Goal: Task Accomplishment & Management: Use online tool/utility

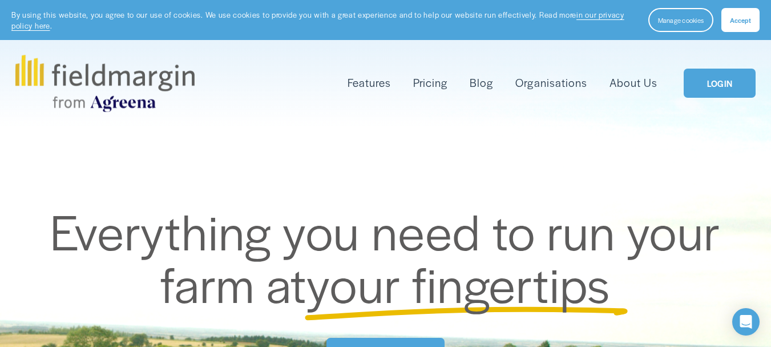
click at [726, 83] on link "LOGIN" at bounding box center [720, 83] width 72 height 29
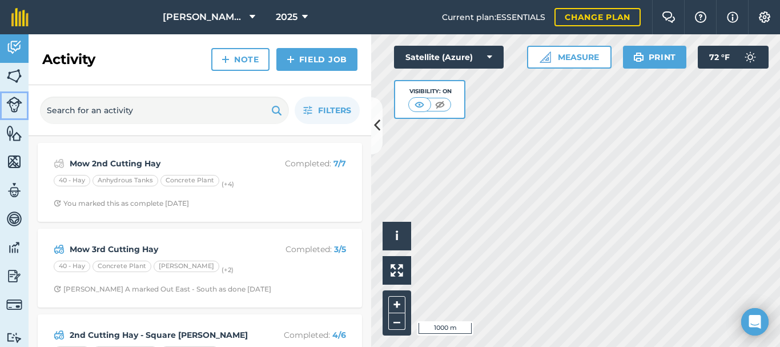
click at [14, 102] on img at bounding box center [14, 105] width 16 height 16
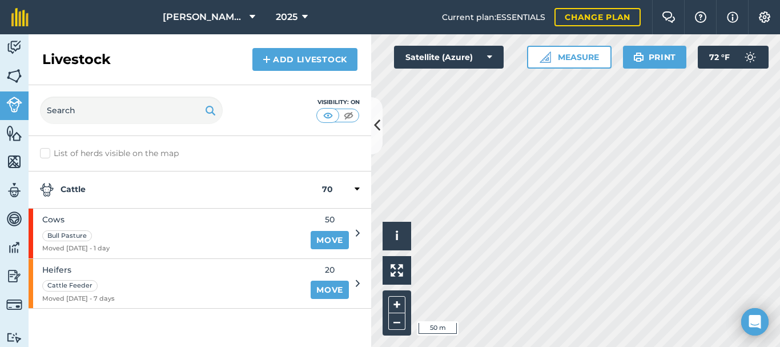
click at [338, 188] on div at bounding box center [346, 190] width 27 height 14
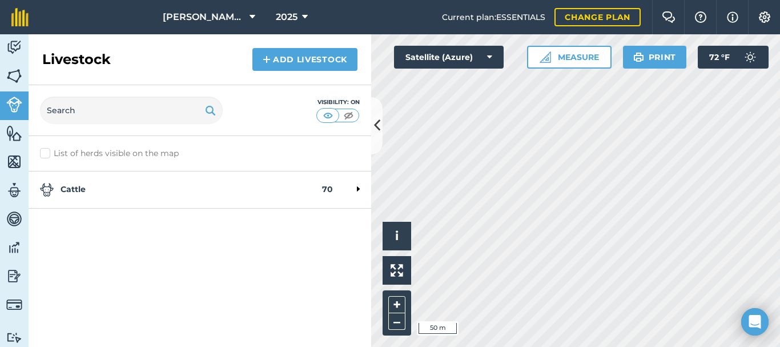
click at [338, 188] on div at bounding box center [346, 190] width 27 height 14
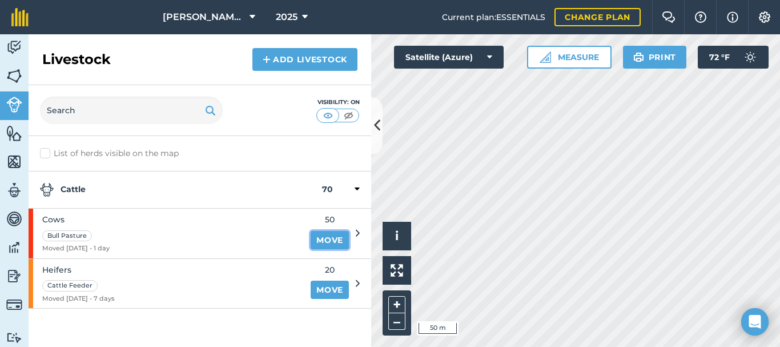
click at [317, 237] on link "Move" at bounding box center [330, 240] width 38 height 18
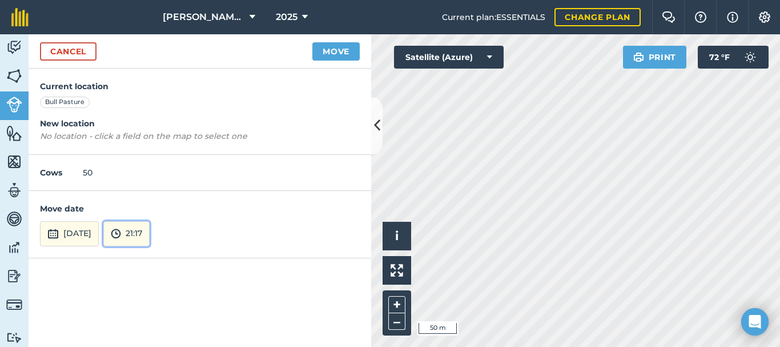
click at [150, 235] on button "21:17" at bounding box center [126, 233] width 46 height 25
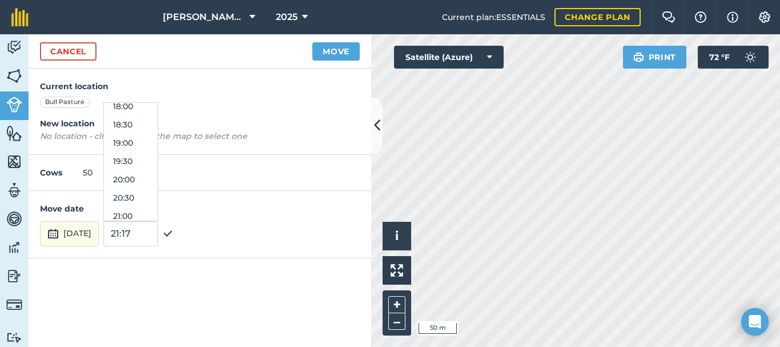
scroll to position [643, 0]
click at [158, 126] on button "18:00" at bounding box center [131, 127] width 54 height 18
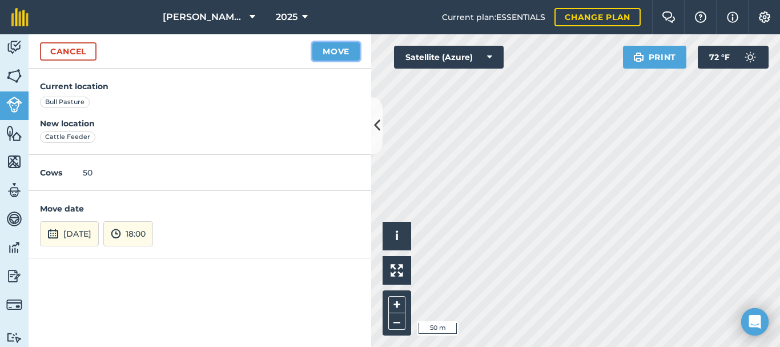
click at [336, 51] on button "Move" at bounding box center [335, 51] width 47 height 18
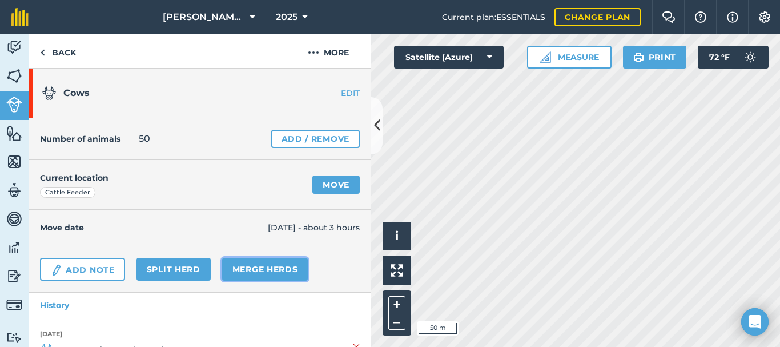
click at [267, 267] on link "Merge Herds" at bounding box center [265, 269] width 86 height 23
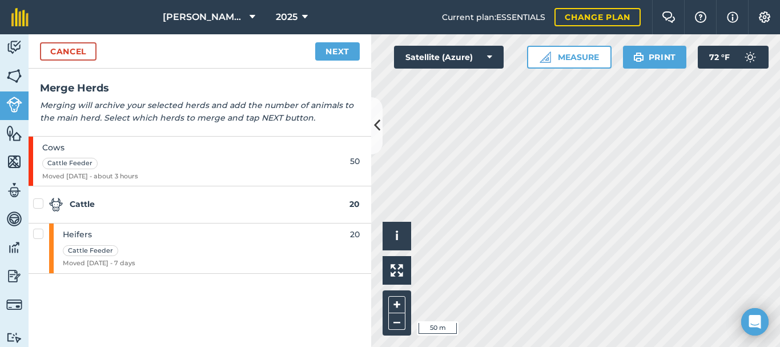
click at [38, 228] on label at bounding box center [40, 228] width 14 height 0
click at [38, 232] on input "checkbox" at bounding box center [36, 231] width 7 height 7
checkbox input "true"
click at [337, 51] on link "Next" at bounding box center [337, 51] width 45 height 18
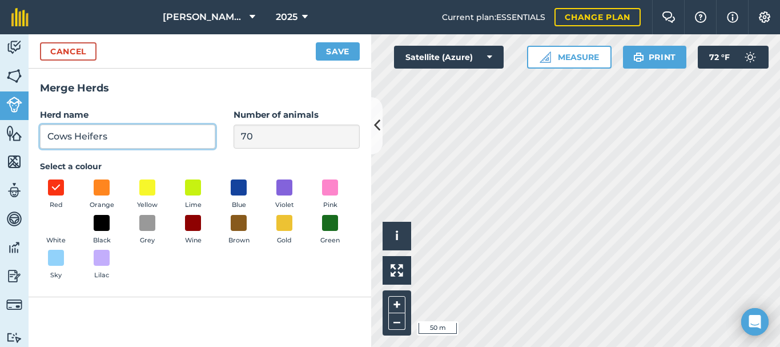
click at [75, 137] on input "Cows Heifers" at bounding box center [127, 136] width 175 height 24
type input "Cows"
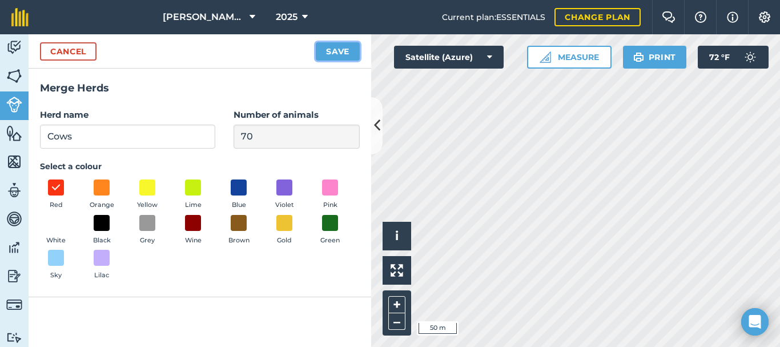
click at [339, 46] on button "Save" at bounding box center [338, 51] width 44 height 18
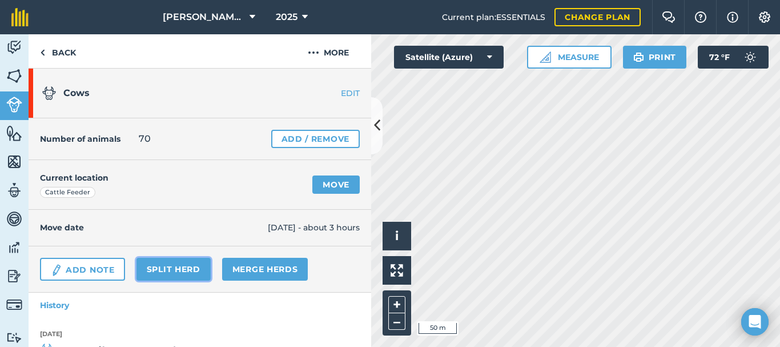
click at [167, 270] on link "Split herd" at bounding box center [173, 269] width 74 height 23
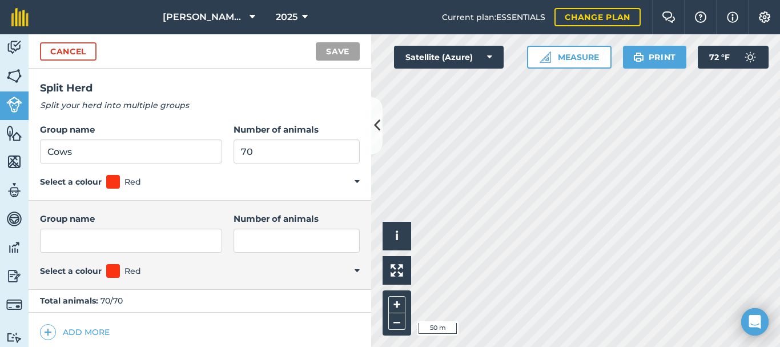
scroll to position [5, 0]
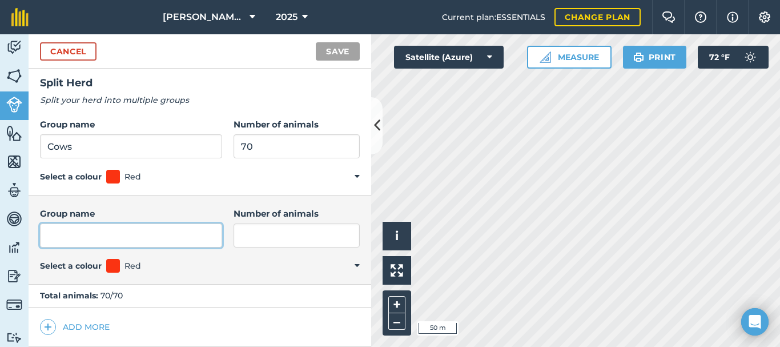
click at [160, 226] on input "Group name" at bounding box center [131, 235] width 182 height 24
type input "Biggie"
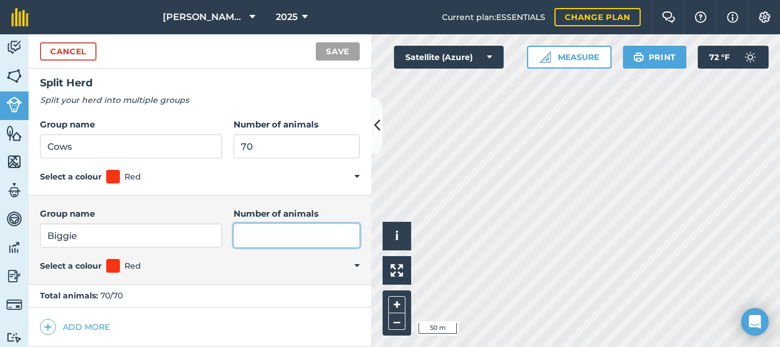
click at [251, 235] on input "Number of animals" at bounding box center [297, 235] width 126 height 24
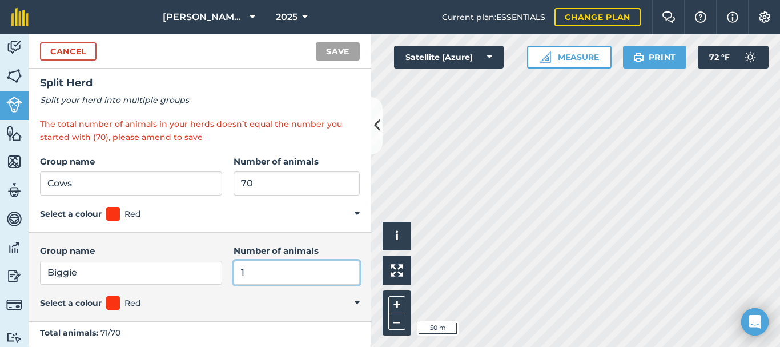
type input "1"
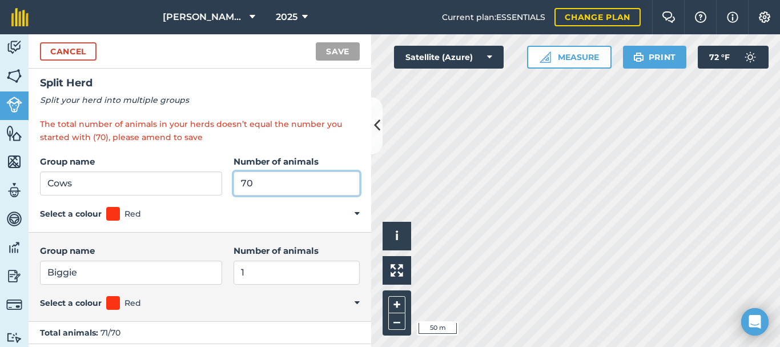
click at [252, 180] on input "70" at bounding box center [297, 183] width 126 height 24
type input "7"
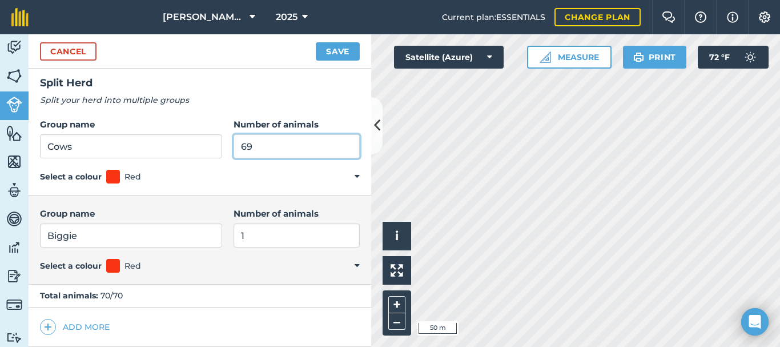
type input "69"
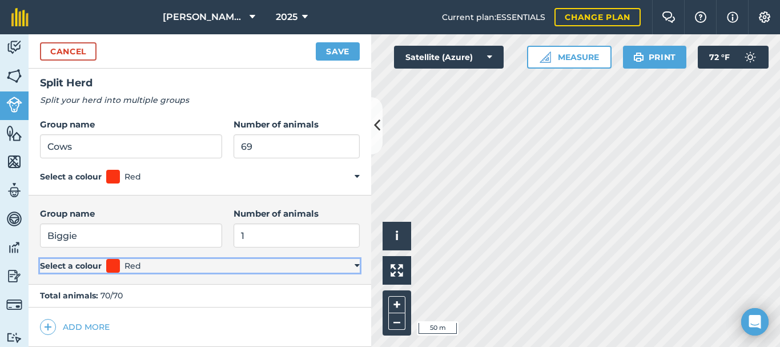
click at [348, 263] on summary "Select a colour Red" at bounding box center [200, 266] width 320 height 14
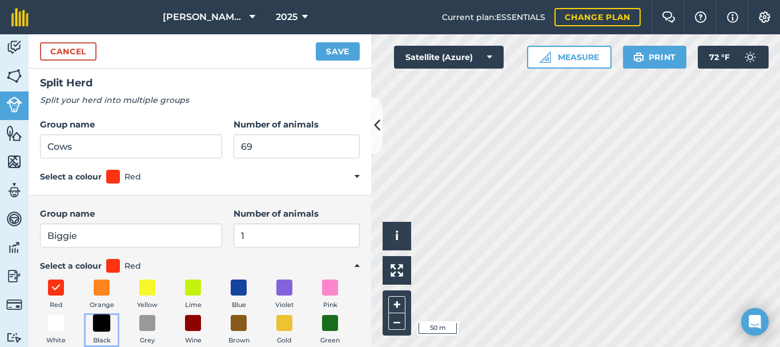
click at [111, 323] on span at bounding box center [102, 322] width 18 height 18
click at [347, 49] on button "Save" at bounding box center [338, 51] width 44 height 18
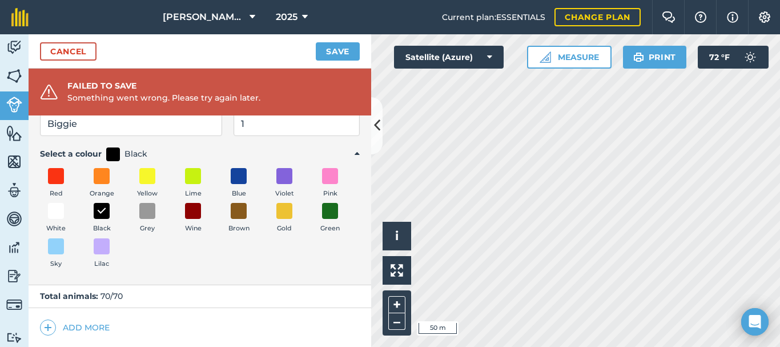
scroll to position [0, 0]
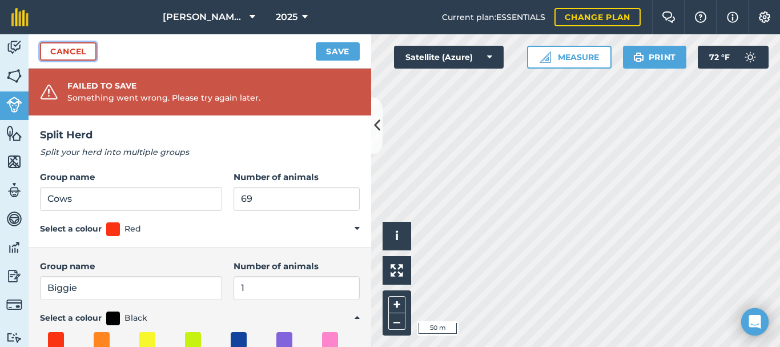
click at [73, 49] on link "Cancel" at bounding box center [68, 51] width 57 height 18
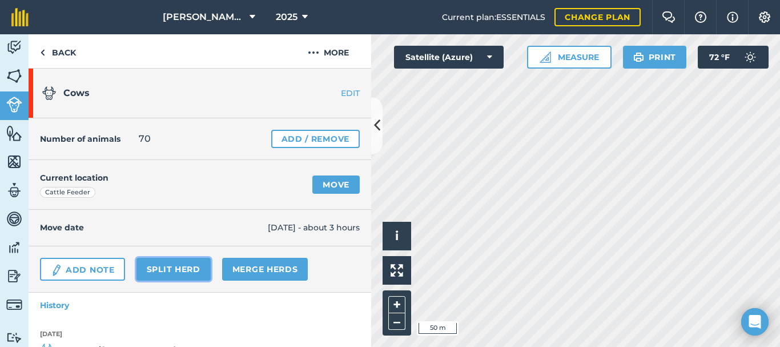
click at [183, 266] on link "Split herd" at bounding box center [173, 269] width 74 height 23
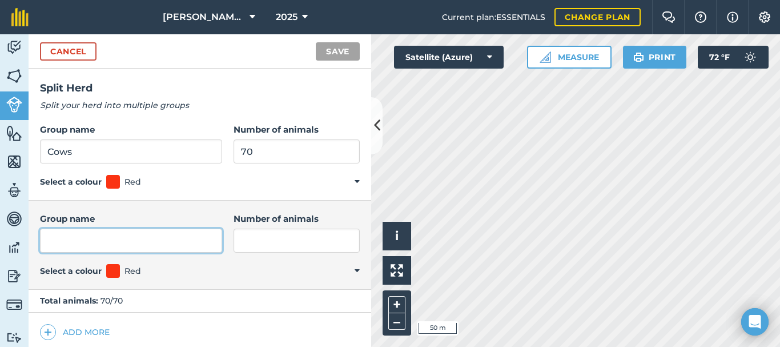
click at [146, 234] on input "Group name" at bounding box center [131, 240] width 182 height 24
type input "Biggie"
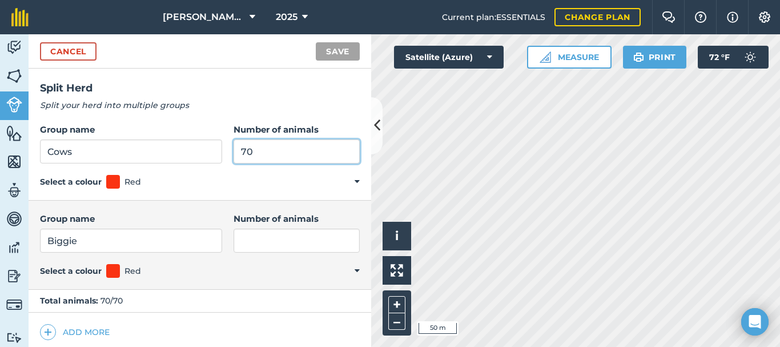
drag, startPoint x: 247, startPoint y: 153, endPoint x: 223, endPoint y: 146, distance: 25.1
click at [234, 144] on input "70" at bounding box center [297, 151] width 126 height 24
type input "69"
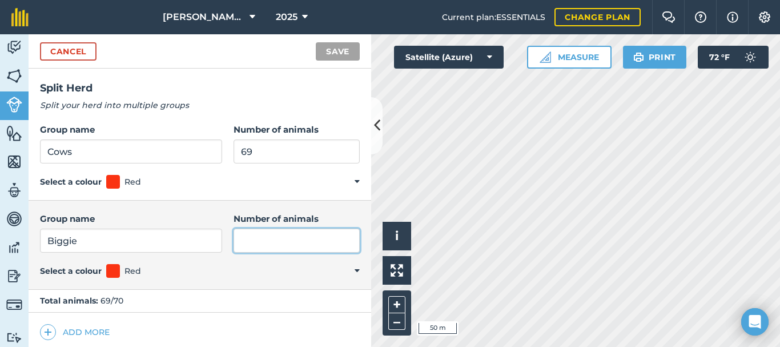
click at [267, 235] on input "Number of animals" at bounding box center [297, 240] width 126 height 24
type input "1"
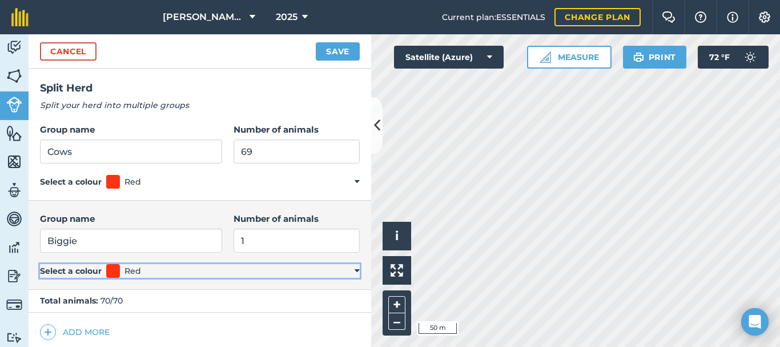
click at [348, 271] on summary "Select a colour Red" at bounding box center [200, 271] width 320 height 14
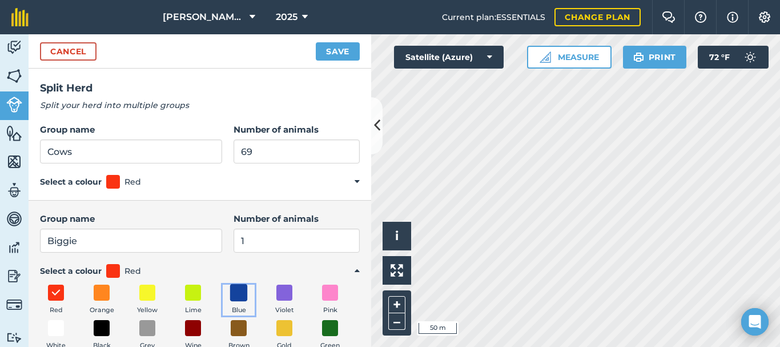
click at [240, 294] on span at bounding box center [239, 293] width 18 height 18
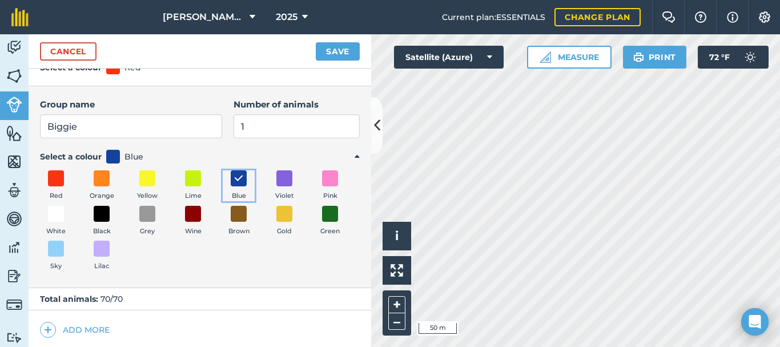
scroll to position [117, 0]
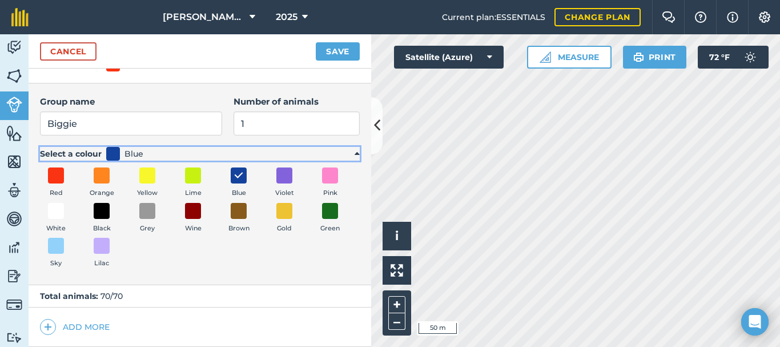
click at [347, 154] on summary "Select a colour Blue" at bounding box center [200, 154] width 320 height 14
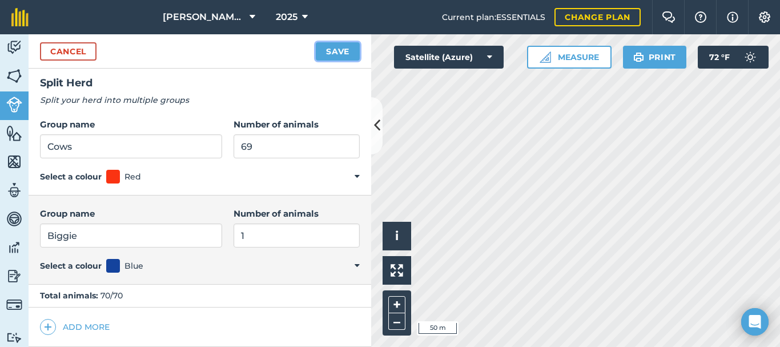
click at [335, 50] on button "Save" at bounding box center [338, 51] width 44 height 18
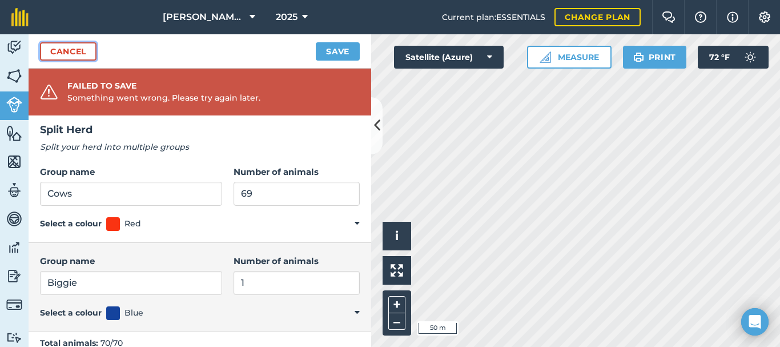
click at [84, 55] on link "Cancel" at bounding box center [68, 51] width 57 height 18
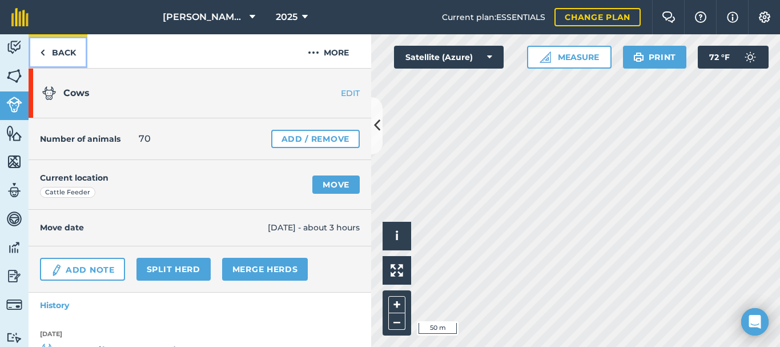
click at [64, 57] on link "Back" at bounding box center [58, 51] width 59 height 34
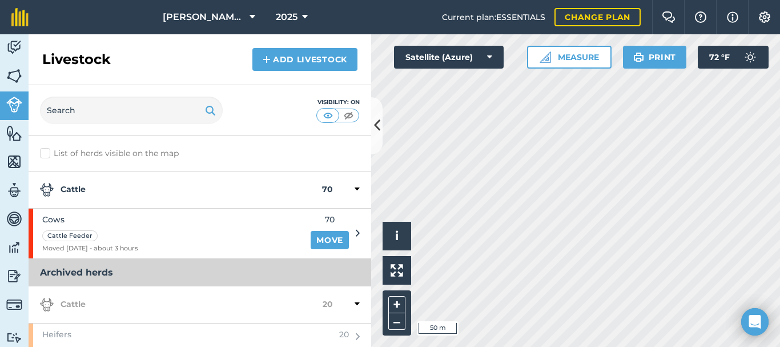
scroll to position [3, 0]
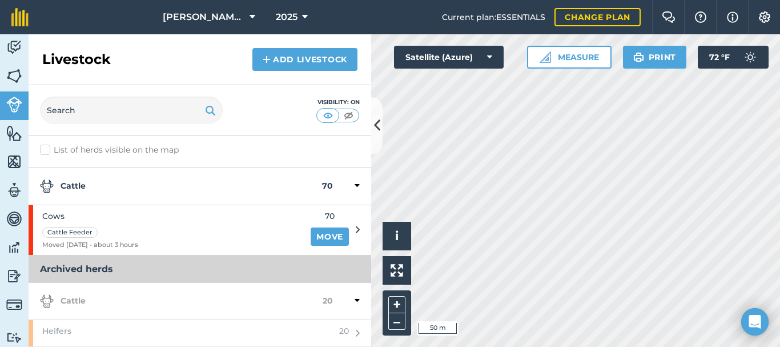
click at [355, 300] on icon at bounding box center [357, 300] width 5 height 10
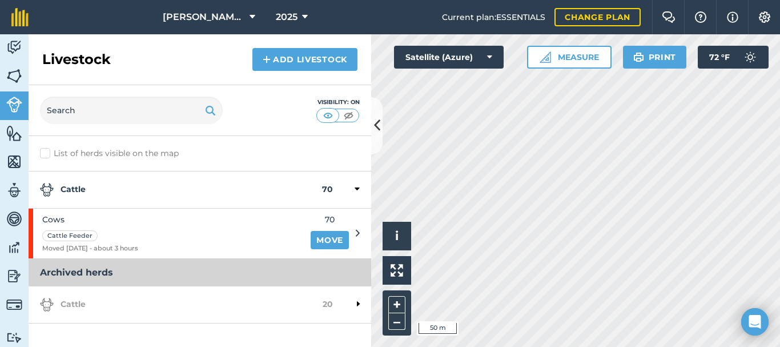
click at [353, 302] on div at bounding box center [346, 305] width 27 height 14
click at [352, 302] on div "Cattle 20" at bounding box center [200, 304] width 343 height 37
click at [358, 189] on icon at bounding box center [357, 189] width 5 height 10
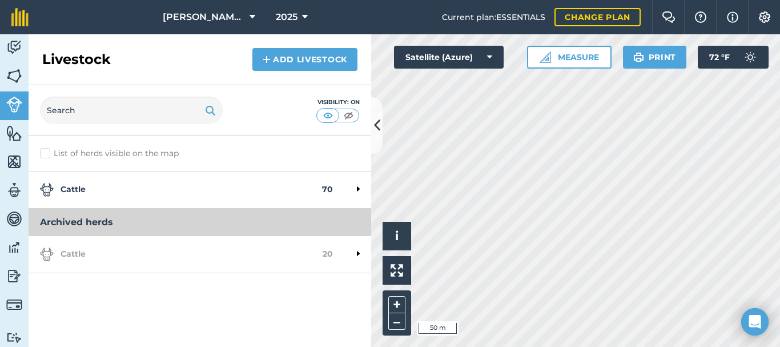
click at [358, 189] on icon at bounding box center [358, 189] width 3 height 10
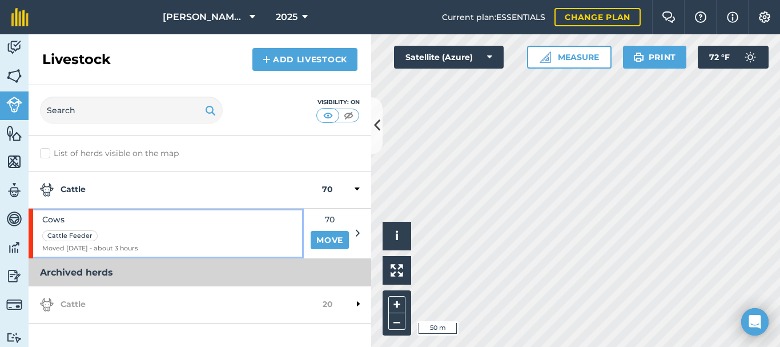
click at [58, 220] on span "Cows" at bounding box center [90, 219] width 96 height 13
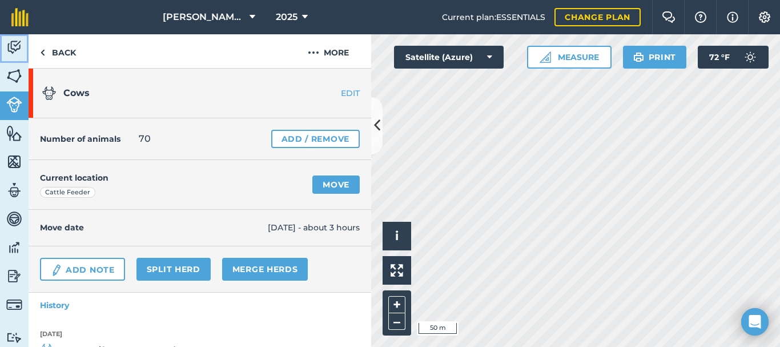
click at [15, 46] on img at bounding box center [14, 47] width 16 height 17
